Goal: Navigation & Orientation: Find specific page/section

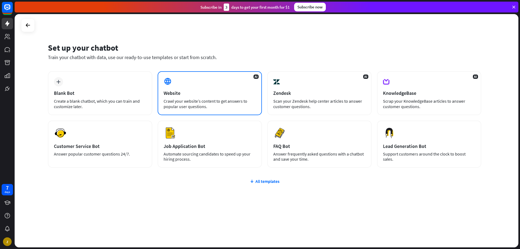
click at [194, 90] on div "Website" at bounding box center [210, 93] width 92 height 6
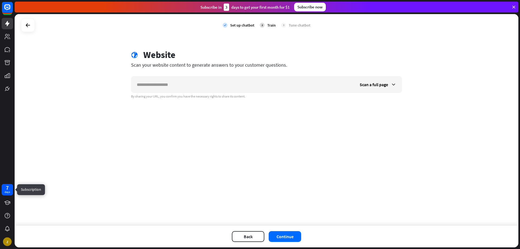
click at [6, 191] on div "days" at bounding box center [7, 192] width 5 height 4
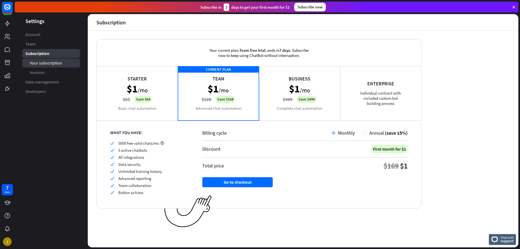
click at [40, 64] on span "Your subscription" at bounding box center [46, 63] width 32 height 6
click at [8, 23] on icon at bounding box center [7, 23] width 4 height 5
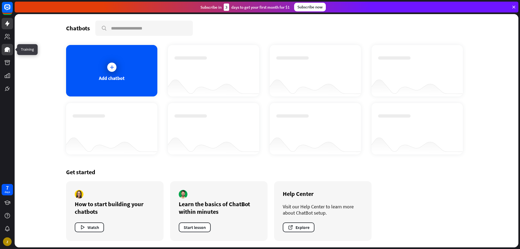
click at [6, 52] on icon at bounding box center [7, 49] width 6 height 6
